Goal: Book appointment/travel/reservation

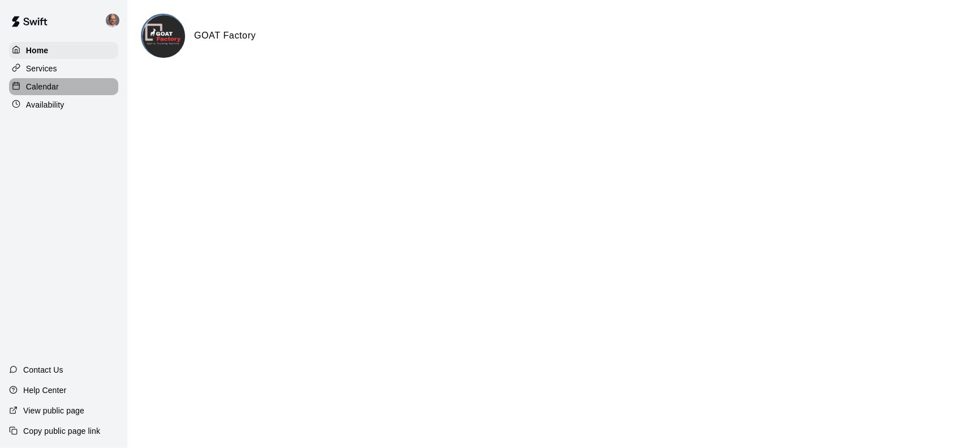
click at [55, 87] on p "Calendar" at bounding box center [42, 86] width 33 height 11
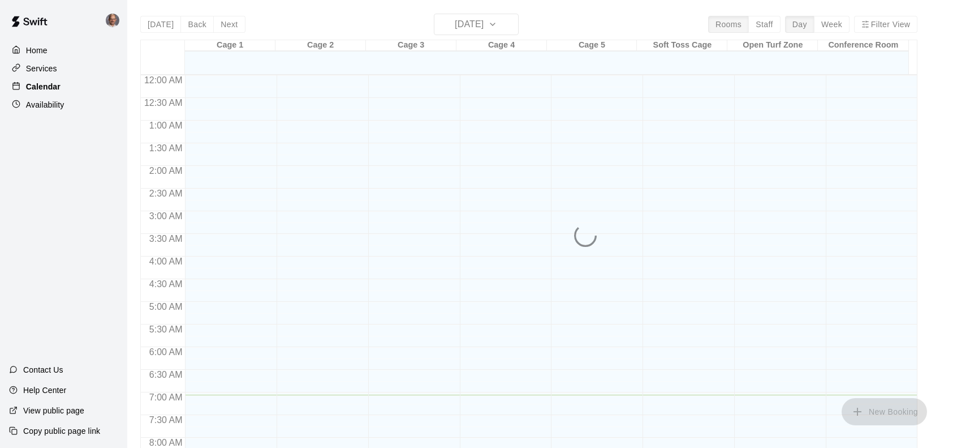
scroll to position [319, 0]
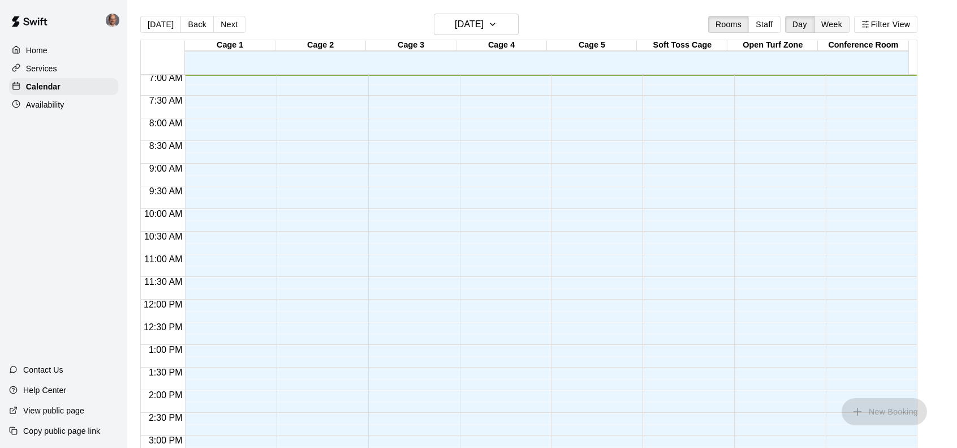
click at [850, 24] on button "Week" at bounding box center [832, 24] width 36 height 17
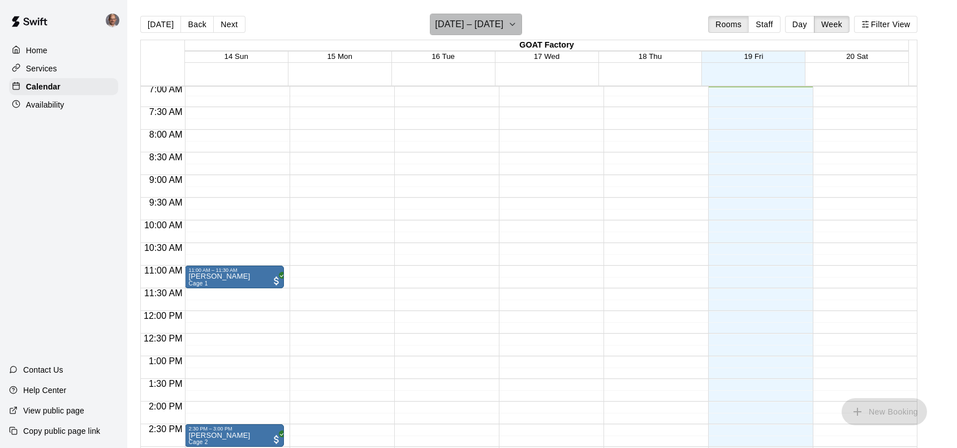
click at [517, 20] on icon "button" at bounding box center [512, 25] width 9 height 14
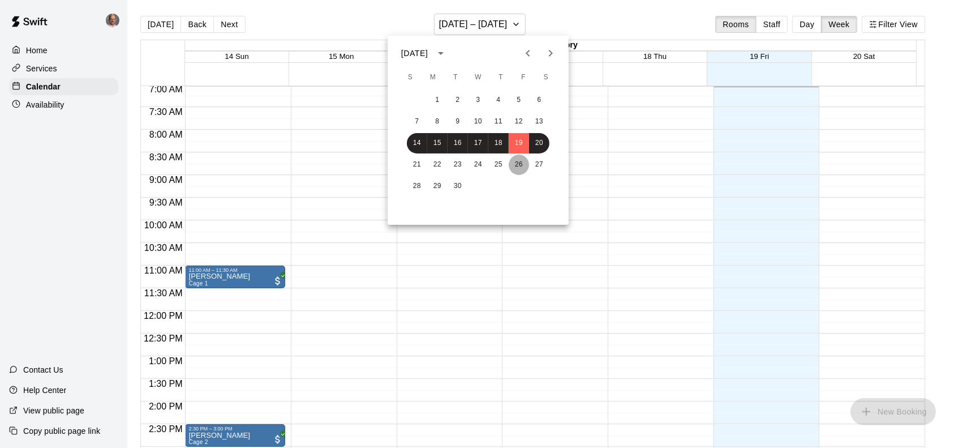
click at [523, 166] on button "26" at bounding box center [519, 164] width 20 height 20
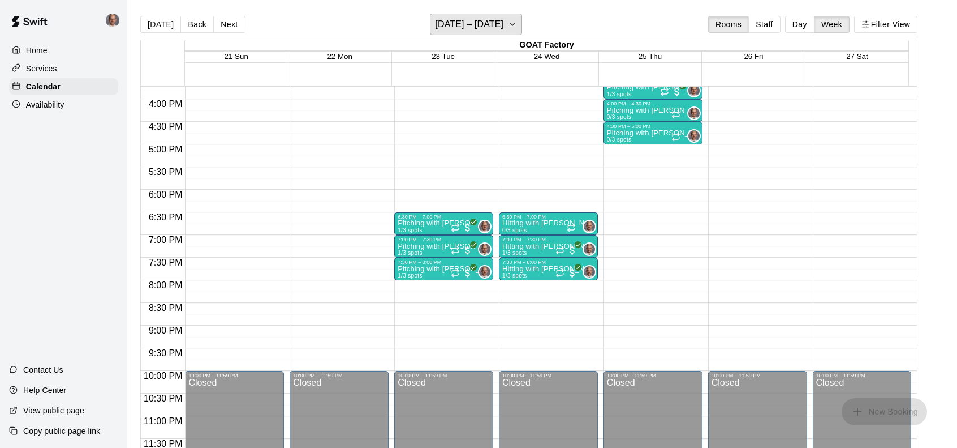
scroll to position [655, 0]
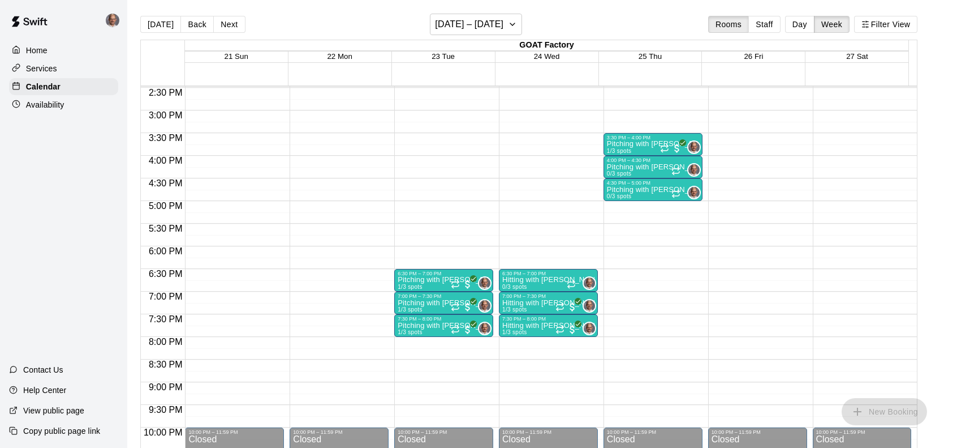
click at [414, 279] on p "Pitching with [PERSON_NAME]" at bounding box center [444, 279] width 92 height 0
click at [408, 288] on span "1/3 spots" at bounding box center [410, 286] width 25 height 6
drag, startPoint x: 460, startPoint y: 51, endPoint x: 453, endPoint y: 56, distance: 8.9
click at [460, 51] on div "GOAT Factory" at bounding box center [547, 45] width 724 height 11
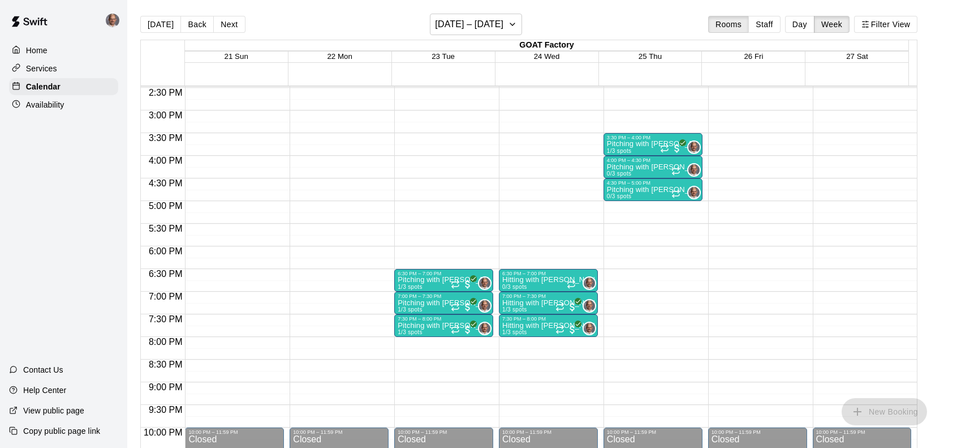
click at [450, 57] on span "23 Tue" at bounding box center [443, 56] width 23 height 8
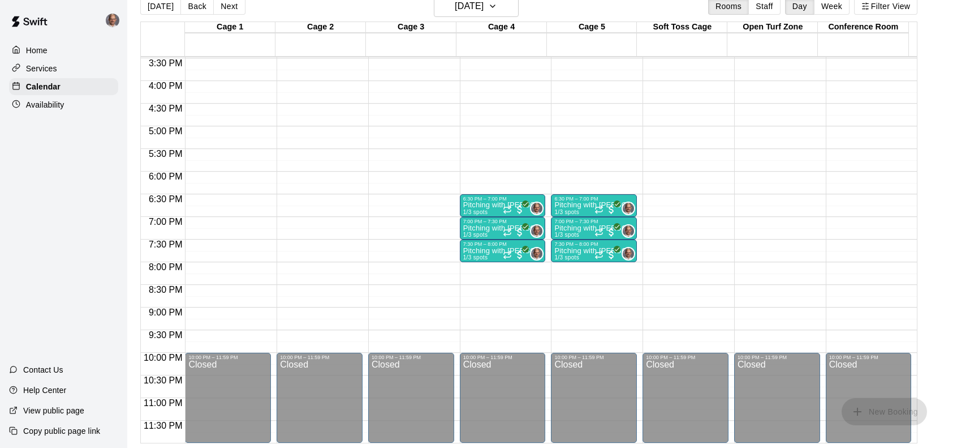
scroll to position [474, 0]
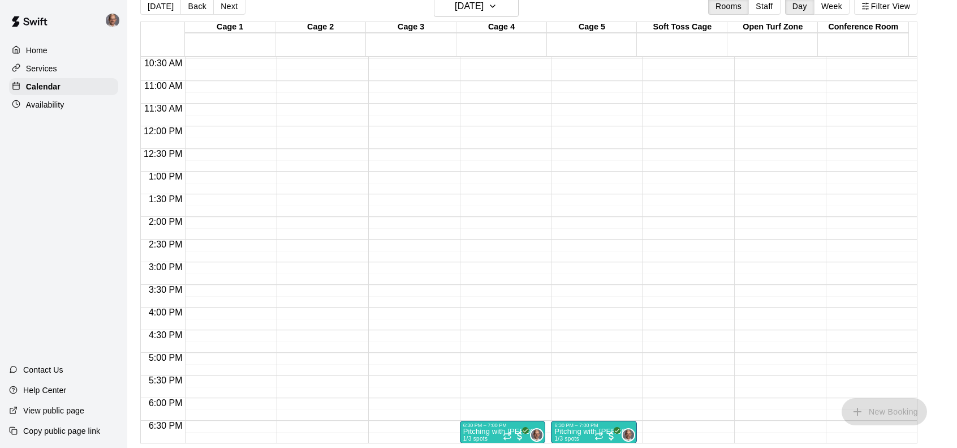
click at [43, 55] on p "Home" at bounding box center [36, 50] width 21 height 11
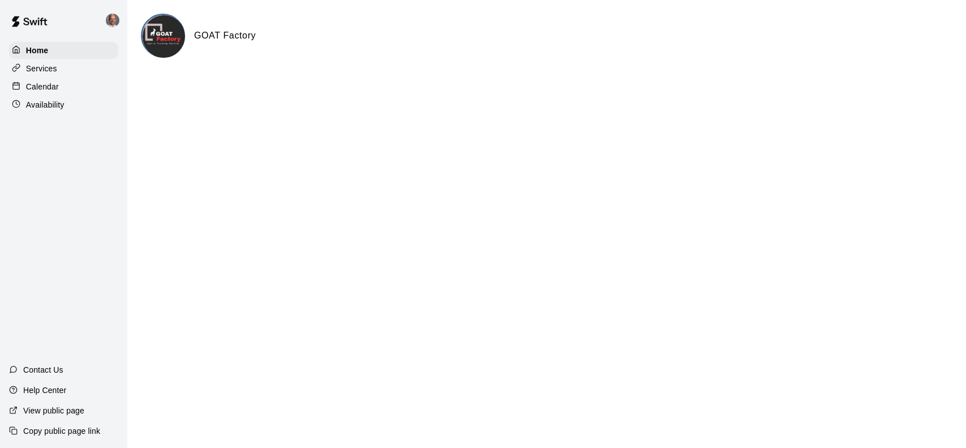
click at [52, 108] on p "Availability" at bounding box center [45, 104] width 38 height 11
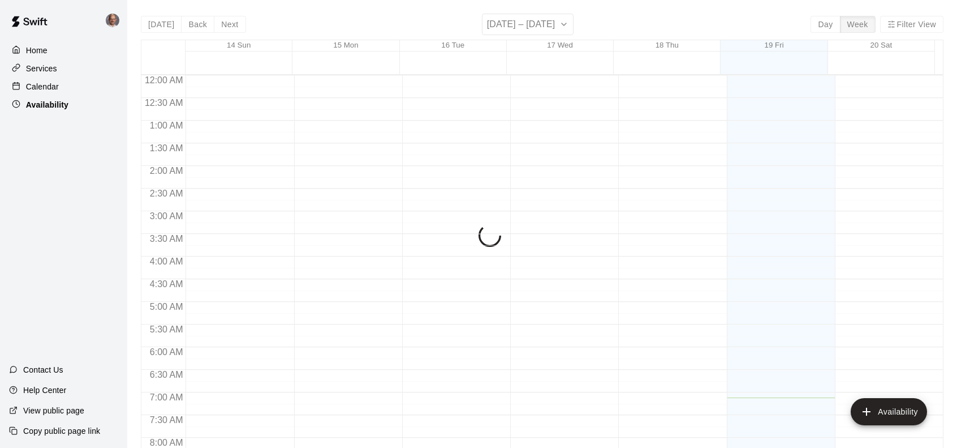
scroll to position [322, 0]
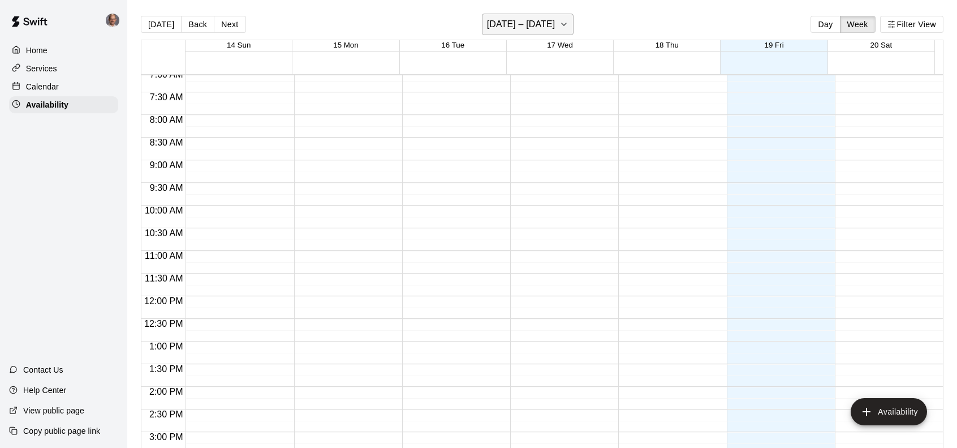
click at [574, 22] on button "[DATE] – [DATE]" at bounding box center [528, 24] width 92 height 21
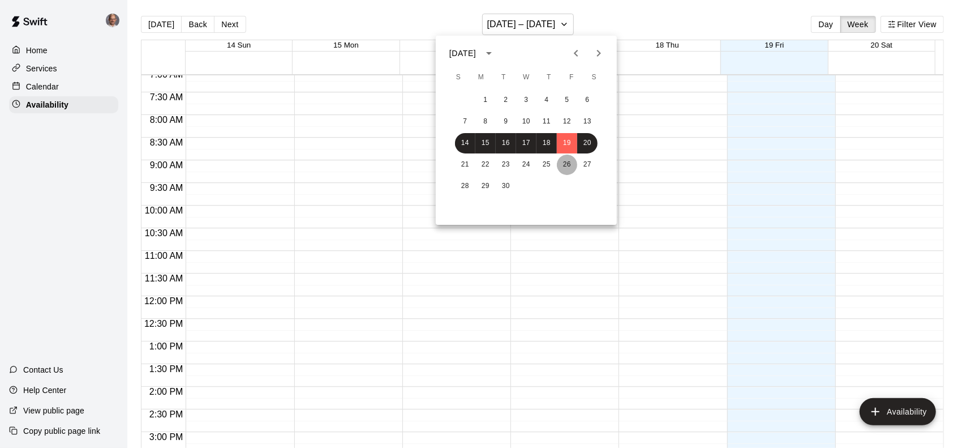
click at [561, 165] on button "26" at bounding box center [567, 164] width 20 height 20
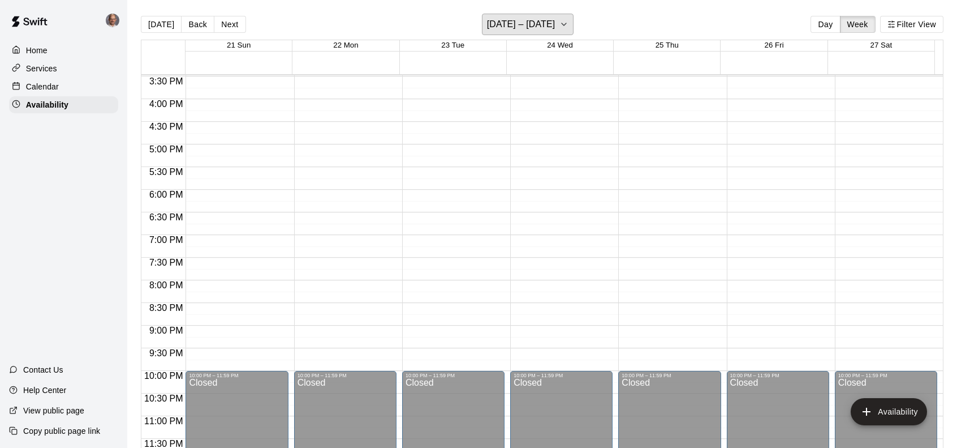
scroll to position [361, 0]
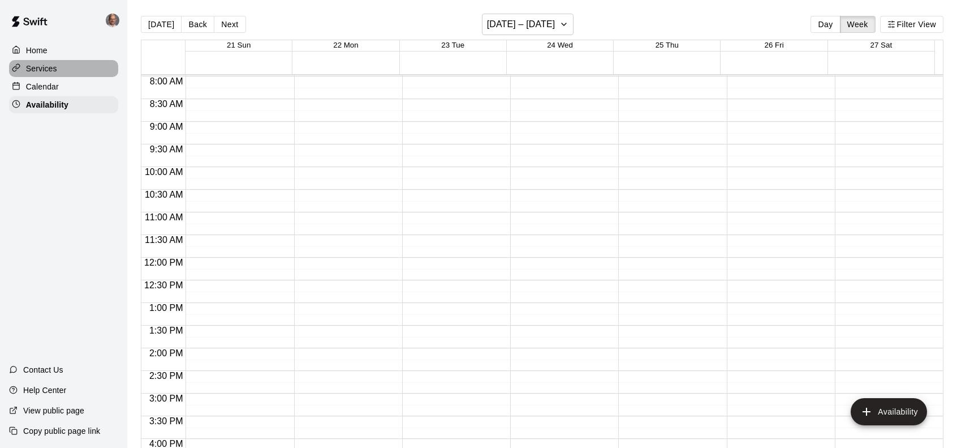
click at [55, 62] on div "Services" at bounding box center [63, 68] width 109 height 17
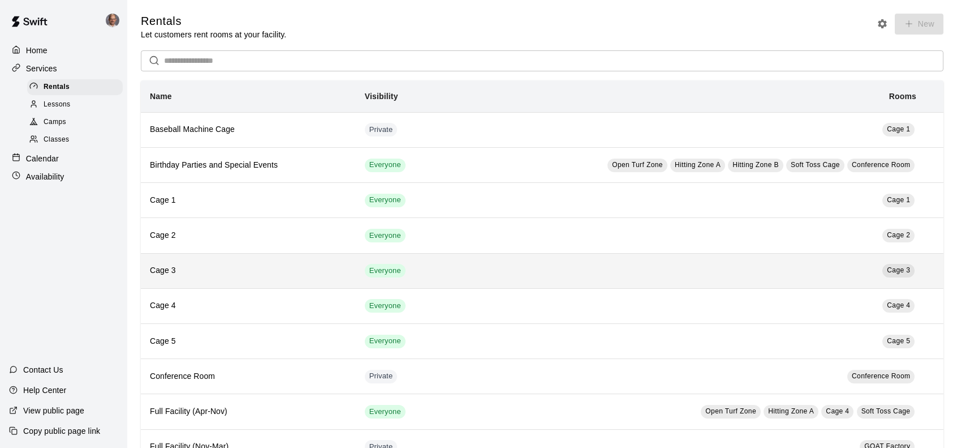
scroll to position [226, 0]
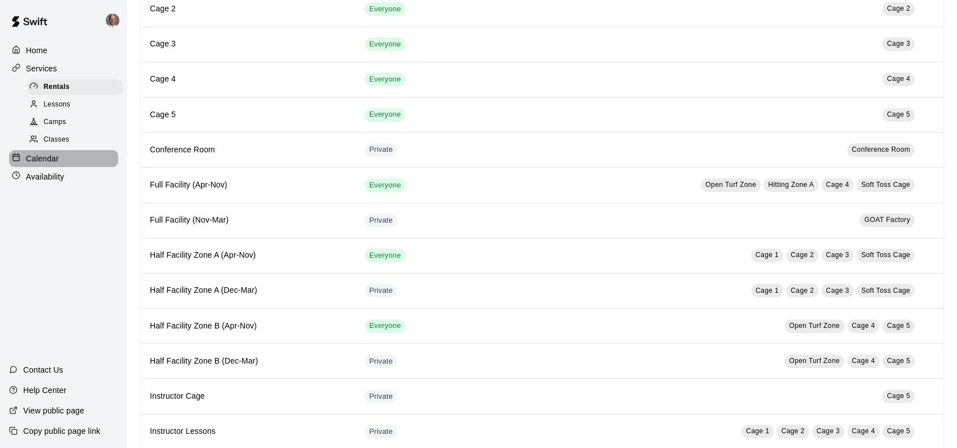
click at [60, 166] on div "Calendar" at bounding box center [63, 158] width 109 height 17
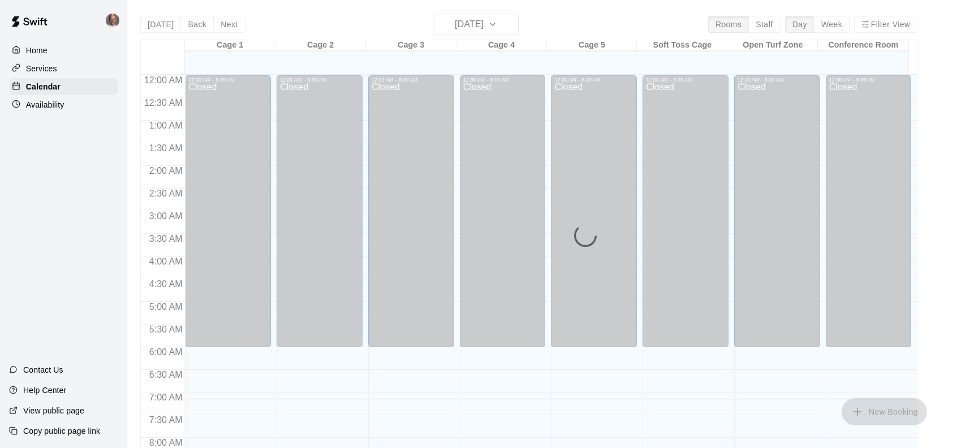
scroll to position [322, 0]
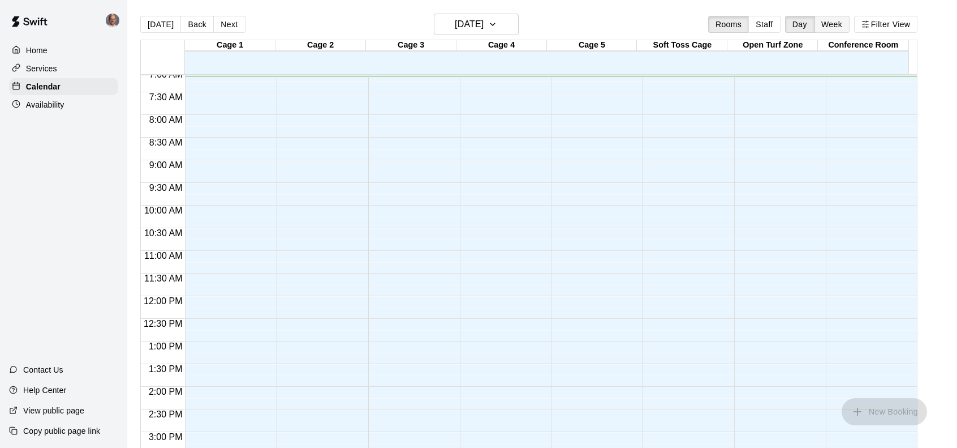
click at [836, 26] on button "Week" at bounding box center [832, 24] width 36 height 17
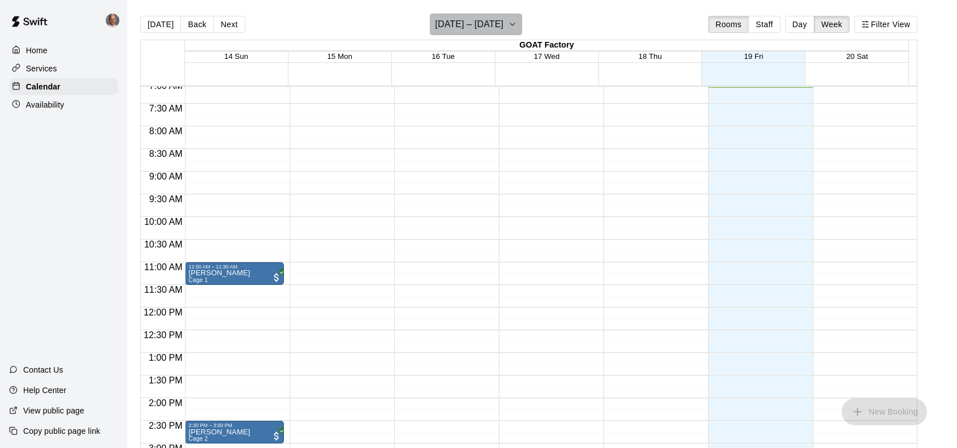
click at [517, 25] on icon "button" at bounding box center [512, 25] width 9 height 14
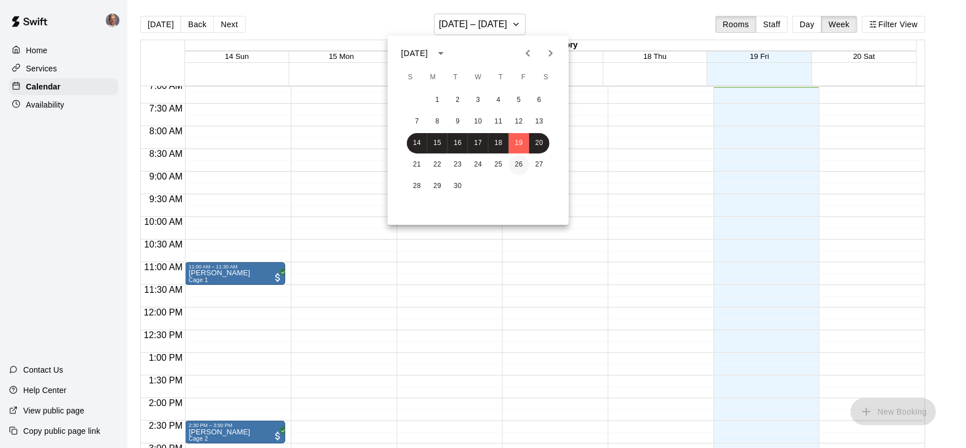
click at [516, 161] on button "26" at bounding box center [519, 164] width 20 height 20
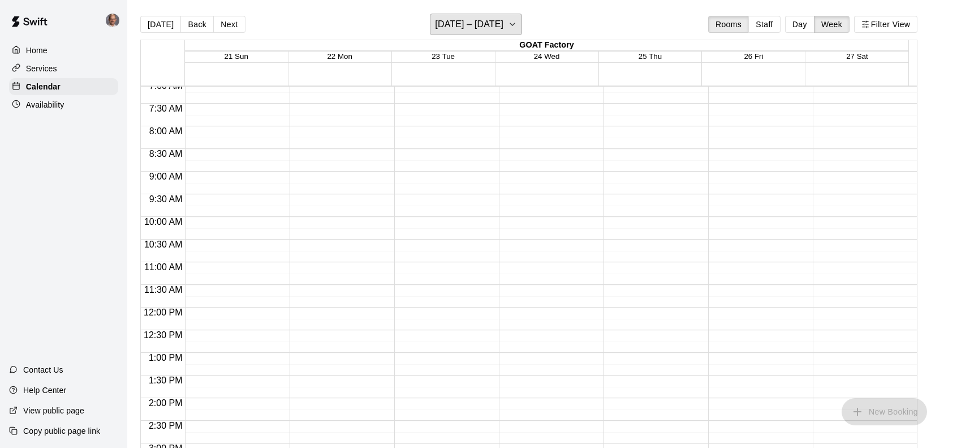
scroll to position [605, 0]
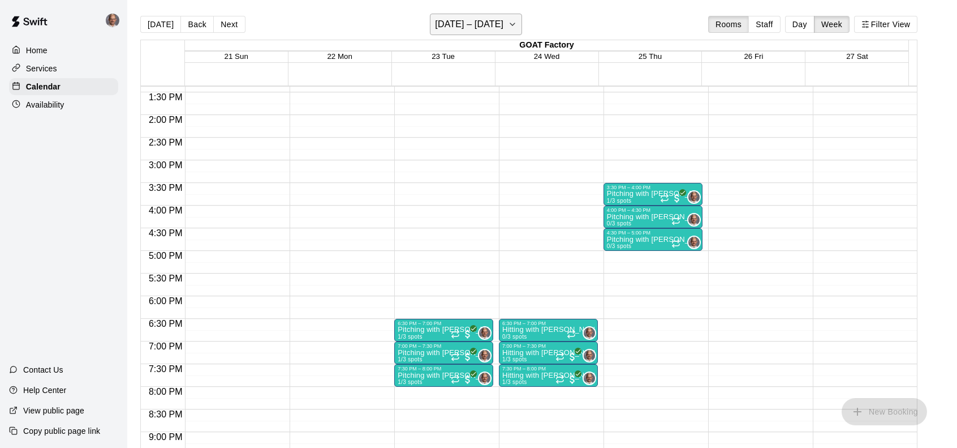
click at [517, 22] on icon "button" at bounding box center [512, 25] width 9 height 14
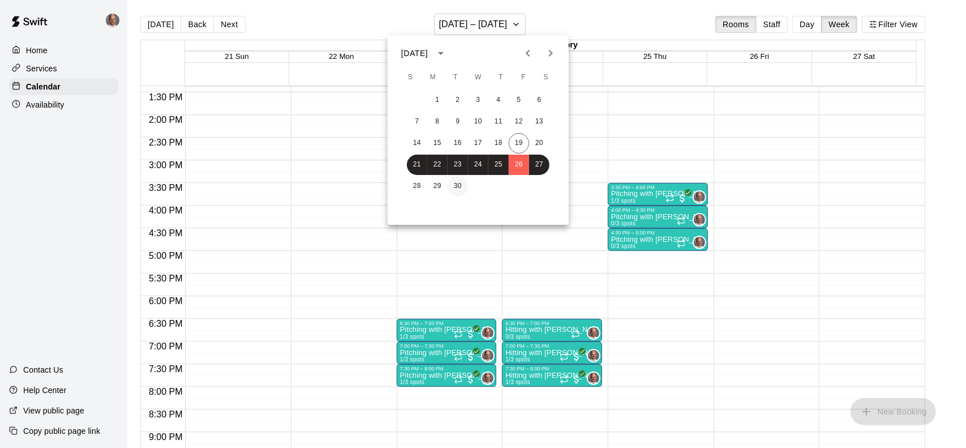
click at [458, 186] on button "30" at bounding box center [458, 186] width 20 height 20
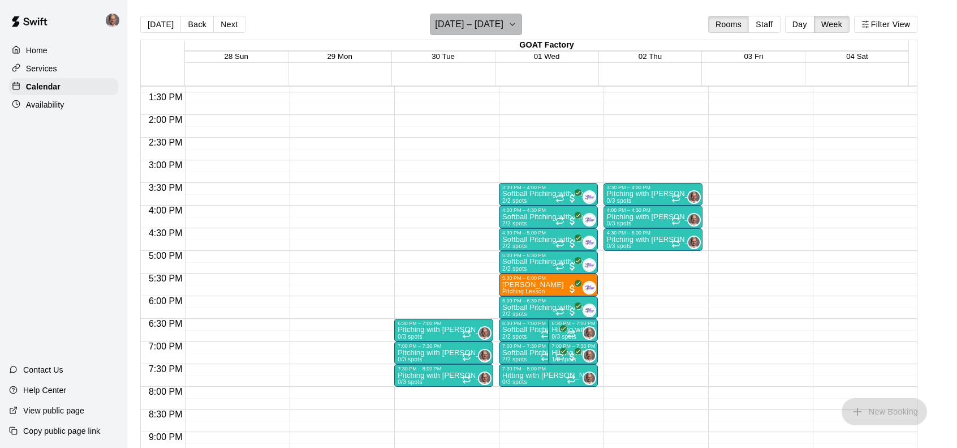
click at [517, 25] on icon "button" at bounding box center [512, 25] width 9 height 14
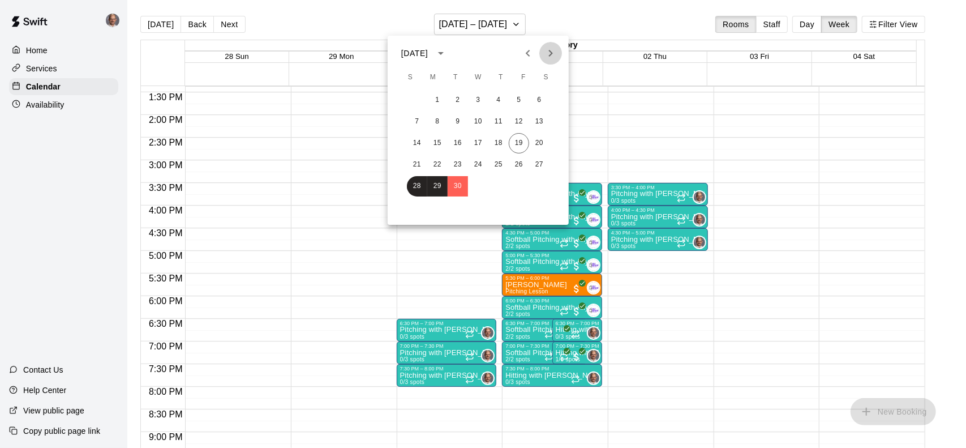
click at [551, 50] on icon "Next month" at bounding box center [551, 53] width 14 height 14
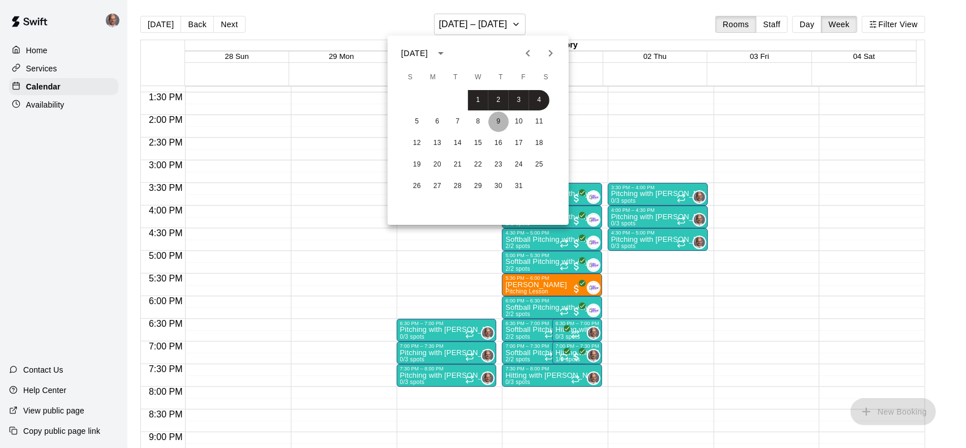
click at [506, 118] on button "9" at bounding box center [498, 121] width 20 height 20
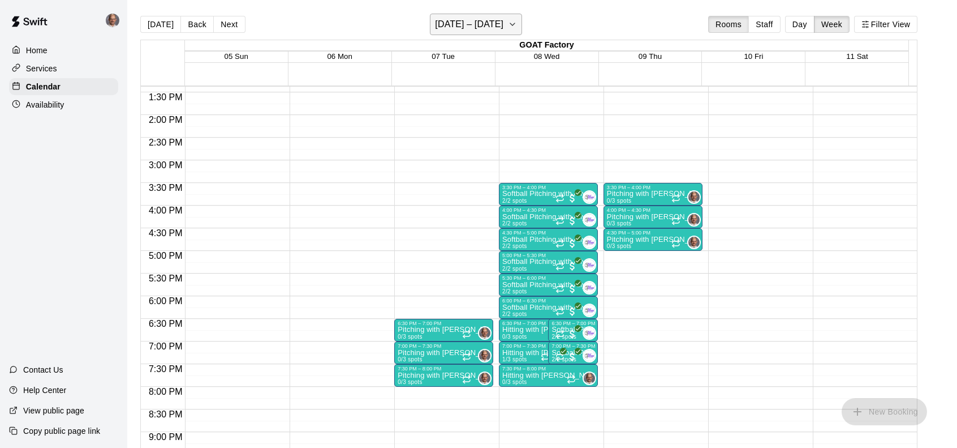
click at [517, 27] on icon "button" at bounding box center [512, 25] width 9 height 14
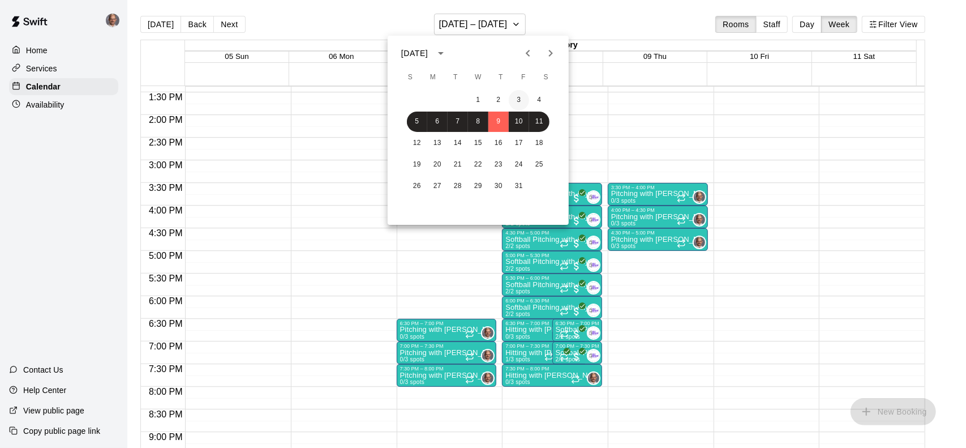
click at [513, 93] on button "3" at bounding box center [519, 100] width 20 height 20
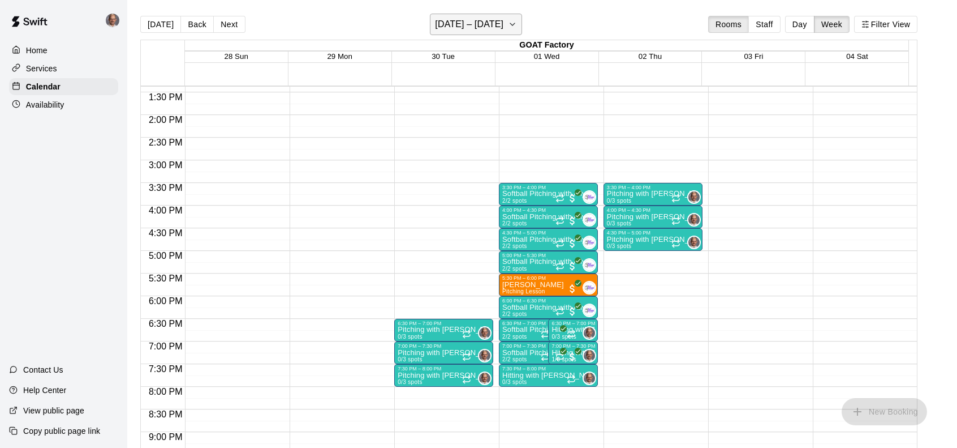
click at [522, 17] on button "[DATE] – [DATE]" at bounding box center [476, 24] width 92 height 21
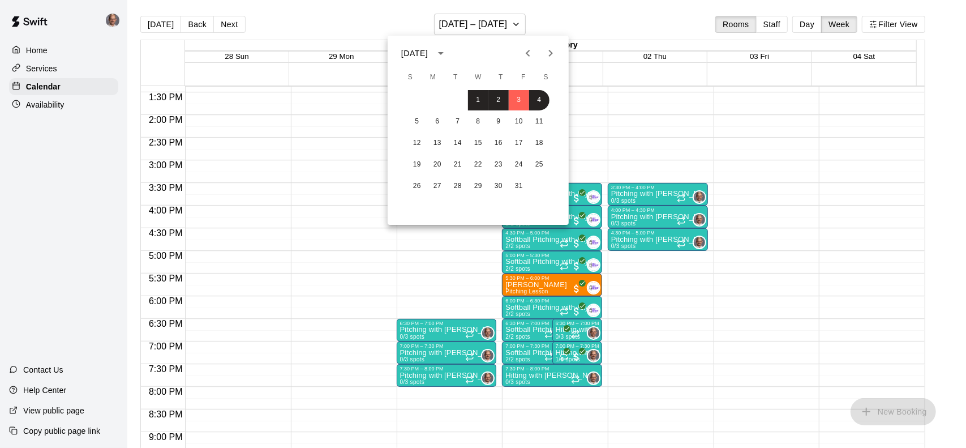
click at [526, 54] on icon "Previous month" at bounding box center [528, 53] width 14 height 14
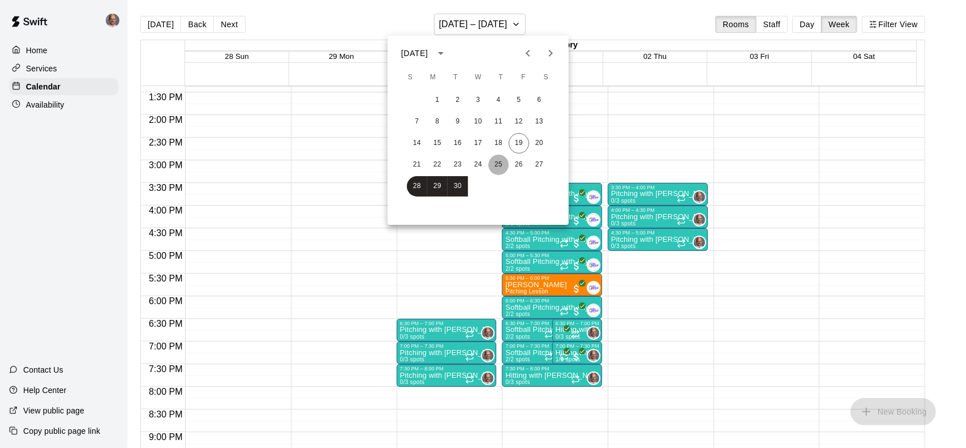
click at [507, 167] on button "25" at bounding box center [498, 164] width 20 height 20
